Goal: Transaction & Acquisition: Download file/media

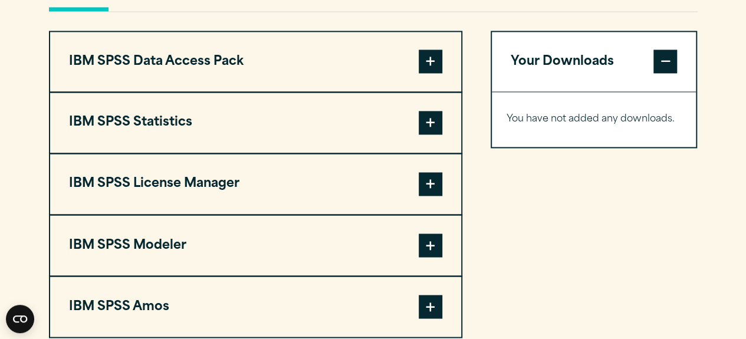
scroll to position [906, 0]
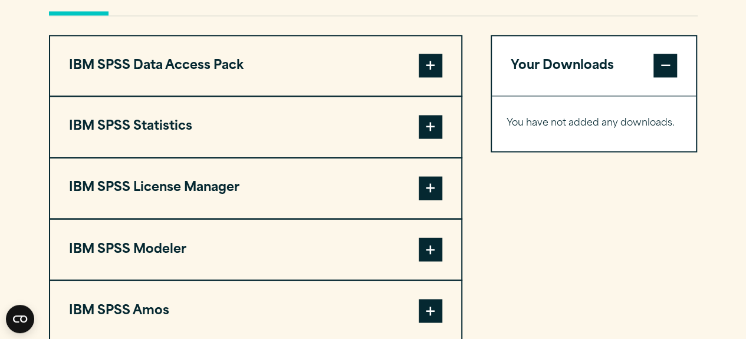
click at [439, 139] on span at bounding box center [431, 127] width 24 height 24
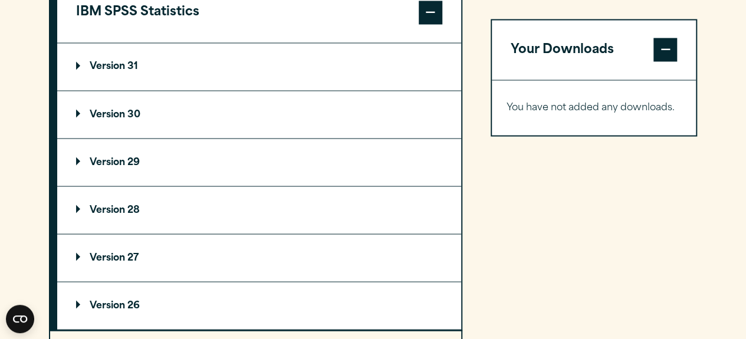
scroll to position [1024, 0]
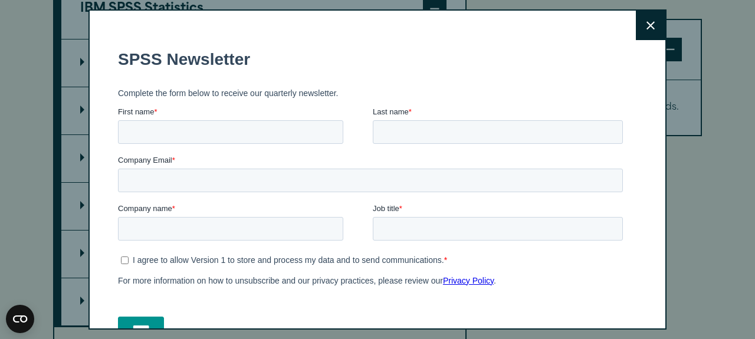
click at [650, 33] on button "Close" at bounding box center [650, 25] width 29 height 29
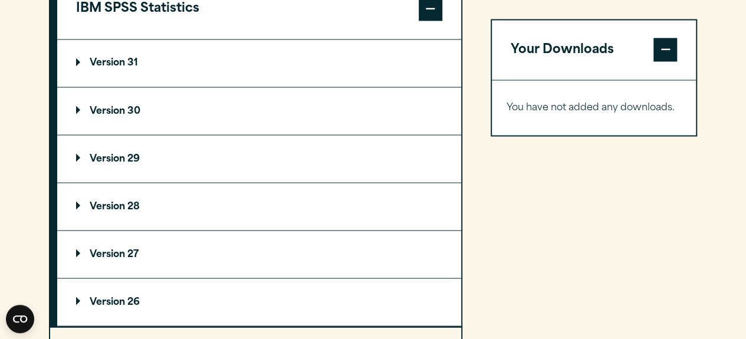
click at [146, 127] on summary "Version 30" at bounding box center [259, 110] width 404 height 47
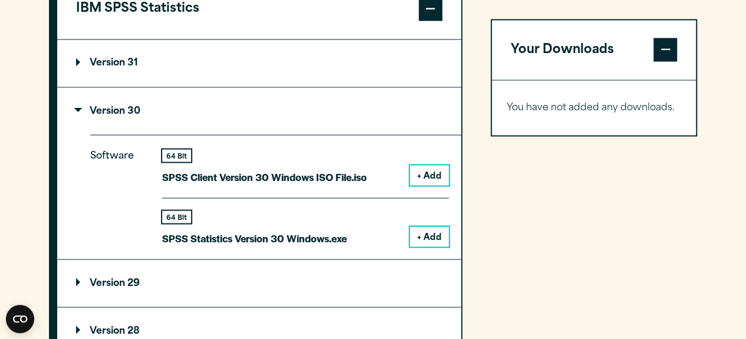
click at [429, 247] on button "+ Add" at bounding box center [429, 237] width 39 height 20
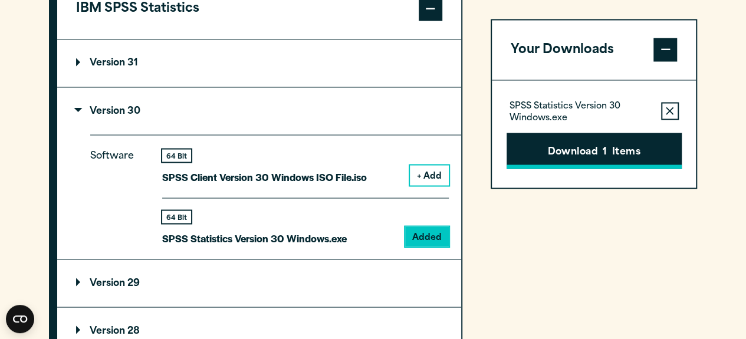
click at [572, 149] on button "Download 1 Items" at bounding box center [594, 151] width 175 height 37
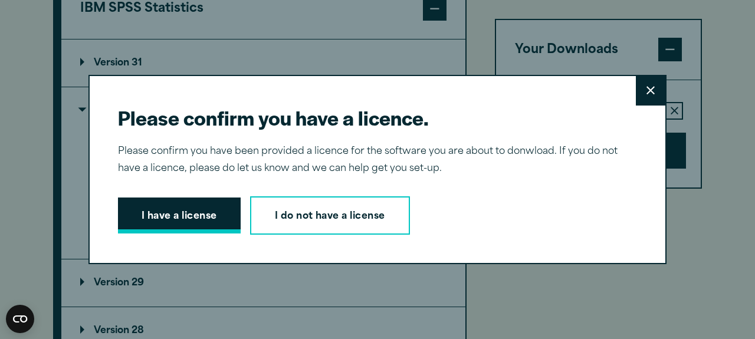
click at [188, 201] on button "I have a license" at bounding box center [179, 216] width 123 height 37
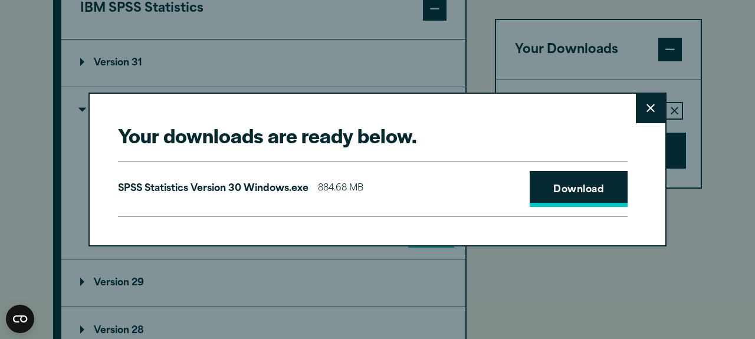
click at [549, 192] on link "Download" at bounding box center [579, 189] width 98 height 37
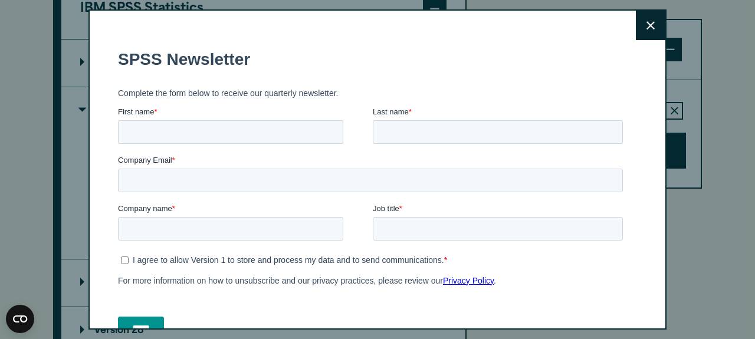
click at [480, 24] on div "Close" at bounding box center [377, 169] width 578 height 320
click at [645, 25] on button "Close" at bounding box center [650, 25] width 29 height 29
